Goal: Find specific page/section: Find specific page/section

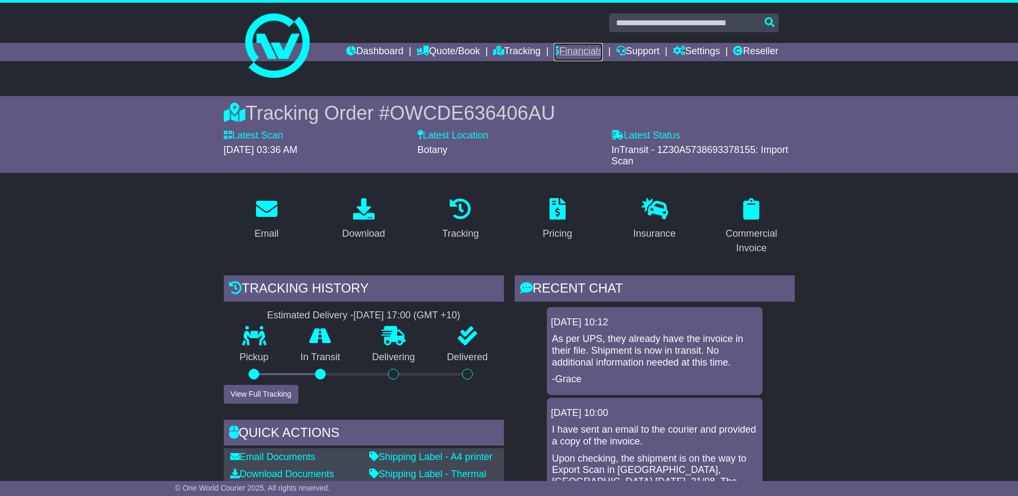
drag, startPoint x: 0, startPoint y: 0, endPoint x: 571, endPoint y: 54, distance: 573.3
click at [571, 54] on link "Financials" at bounding box center [578, 52] width 49 height 18
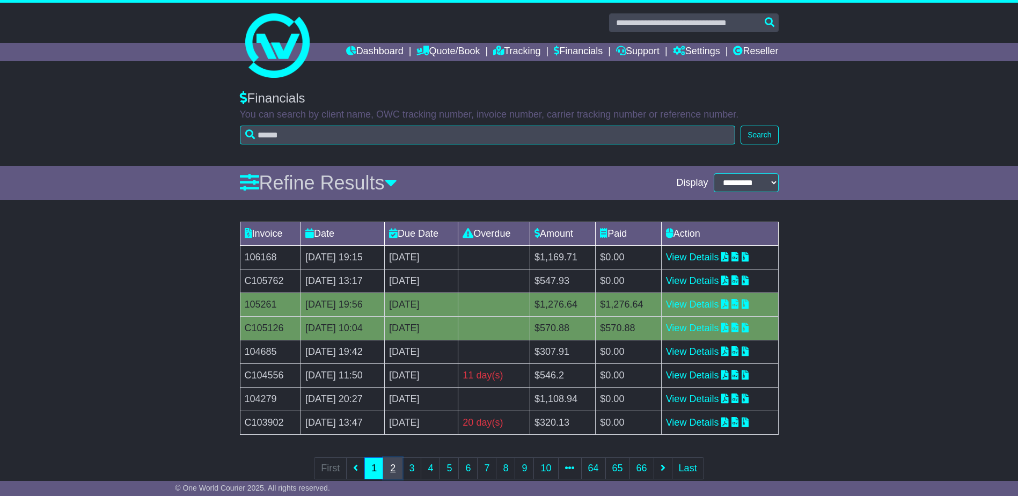
click at [392, 465] on link "2" at bounding box center [392, 468] width 19 height 22
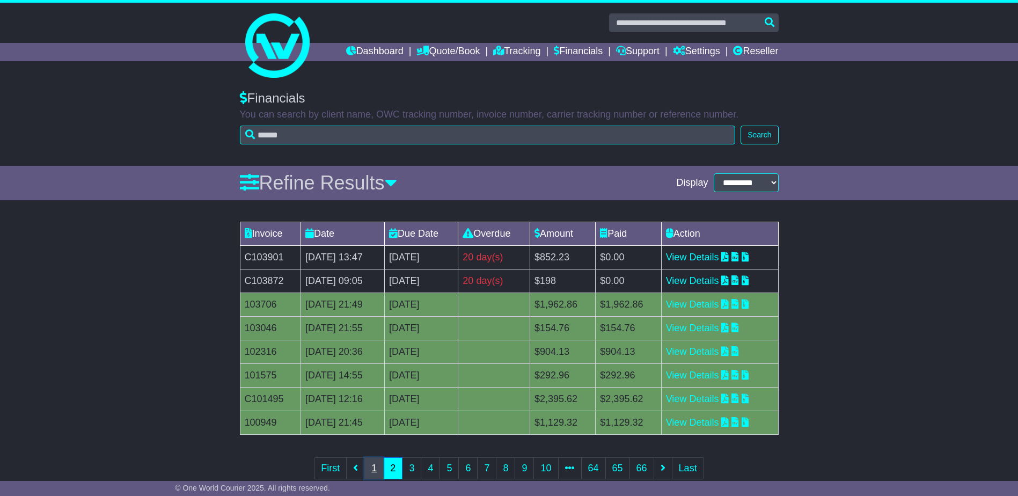
click at [372, 471] on link "1" at bounding box center [373, 468] width 19 height 22
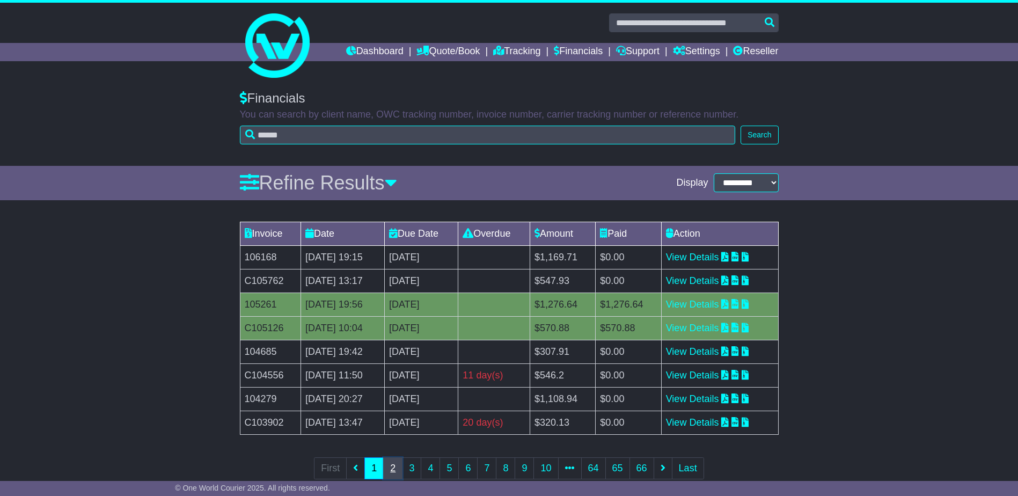
click at [390, 468] on link "2" at bounding box center [392, 468] width 19 height 22
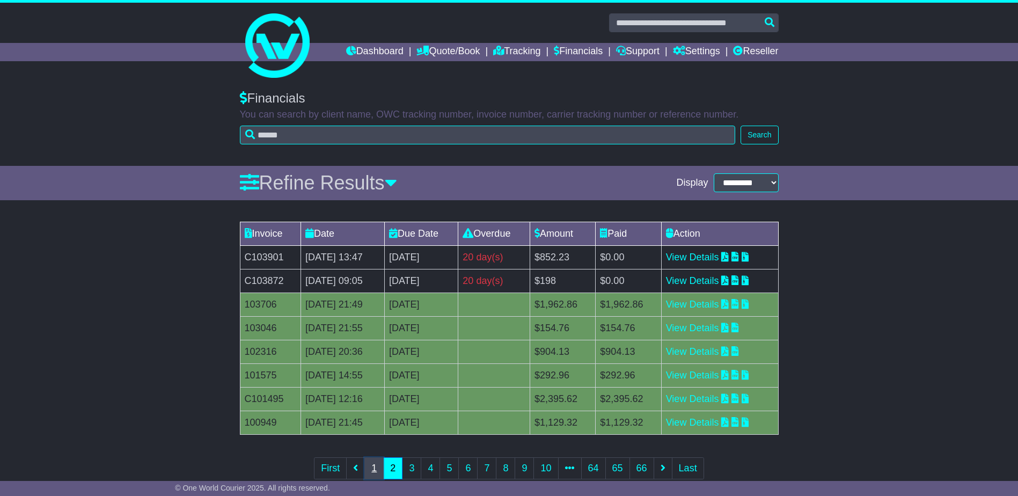
click at [368, 468] on link "1" at bounding box center [373, 468] width 19 height 22
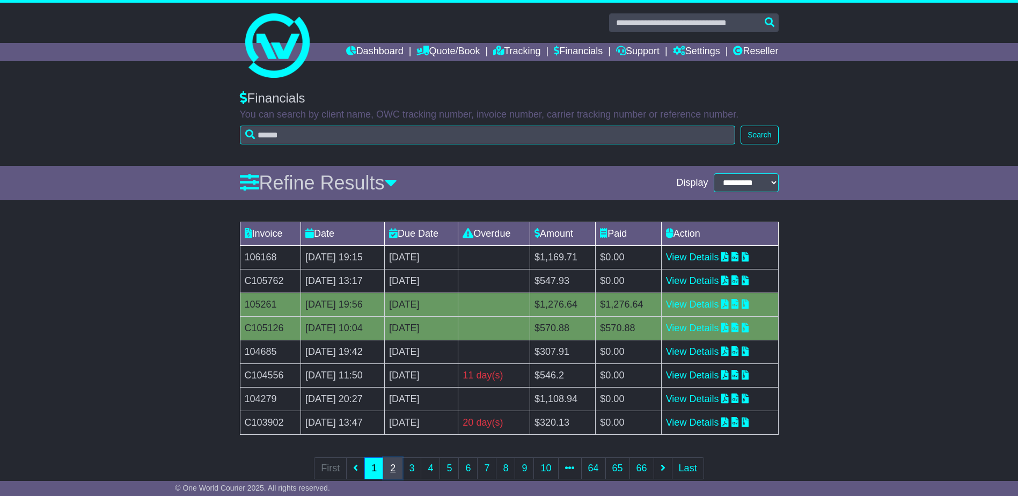
click at [393, 469] on link "2" at bounding box center [392, 468] width 19 height 22
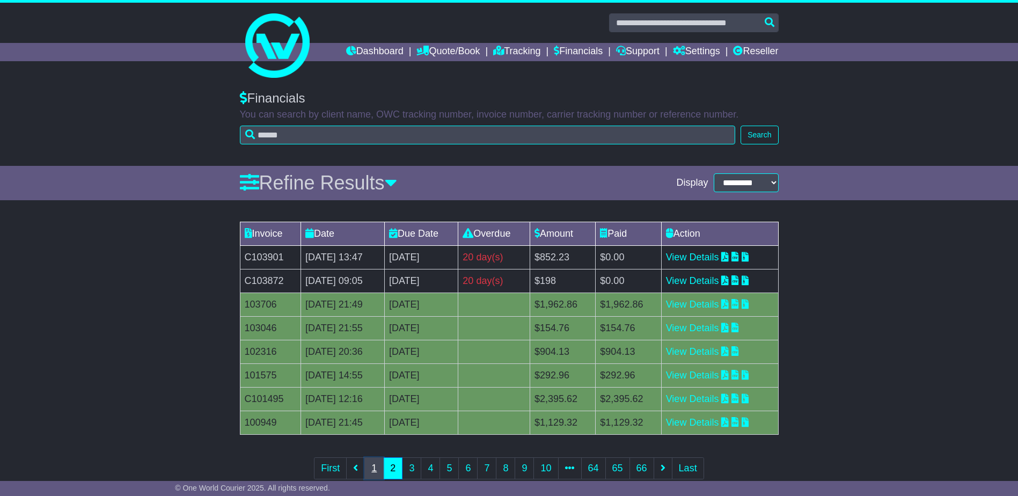
click at [377, 463] on link "1" at bounding box center [373, 468] width 19 height 22
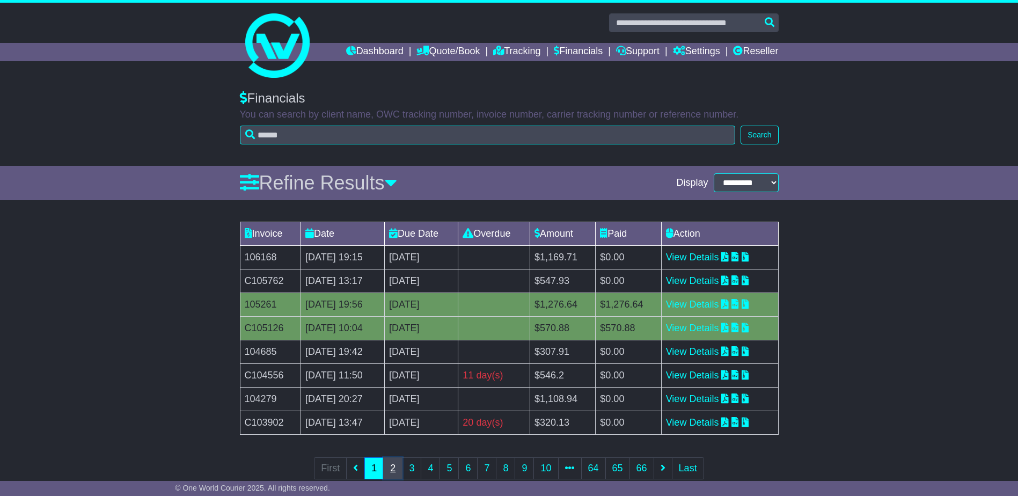
click at [393, 469] on link "2" at bounding box center [392, 468] width 19 height 22
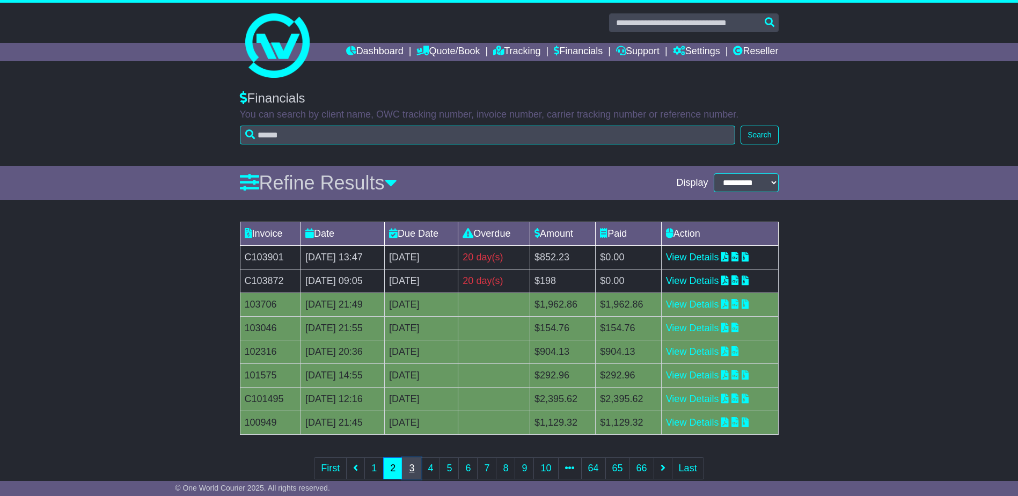
click at [409, 469] on link "3" at bounding box center [411, 468] width 19 height 22
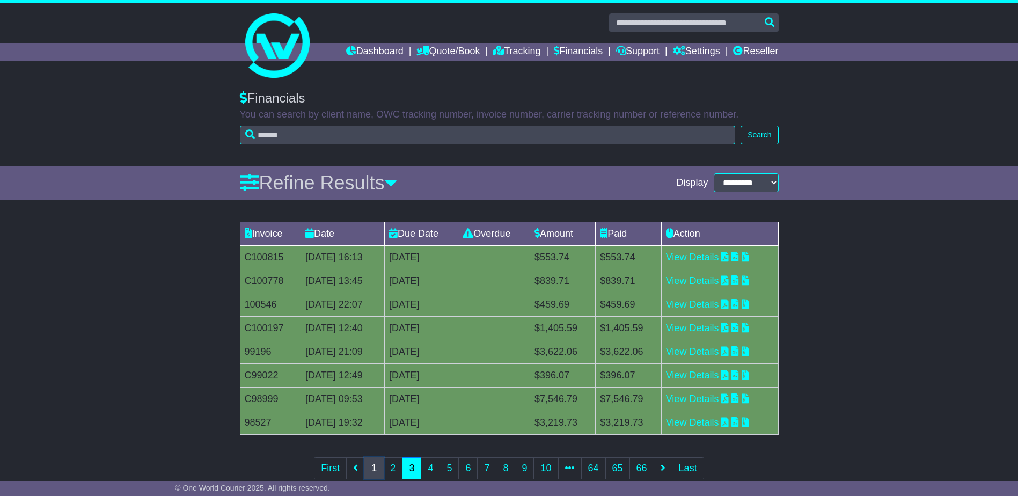
click at [372, 473] on link "1" at bounding box center [373, 468] width 19 height 22
